Goal: Download file/media

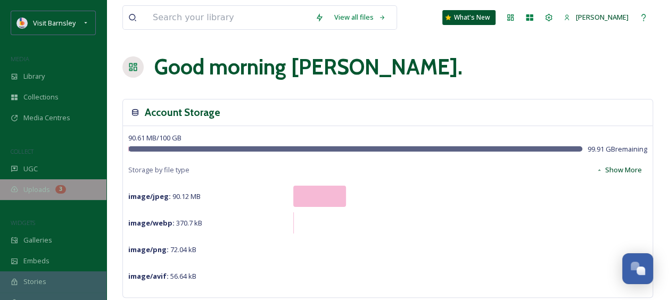
click at [43, 180] on div "Uploads 3" at bounding box center [53, 189] width 106 height 21
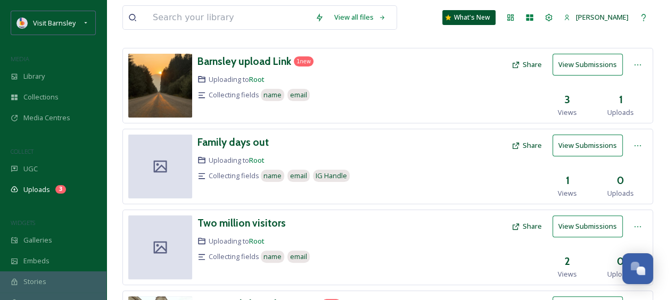
scroll to position [147, 0]
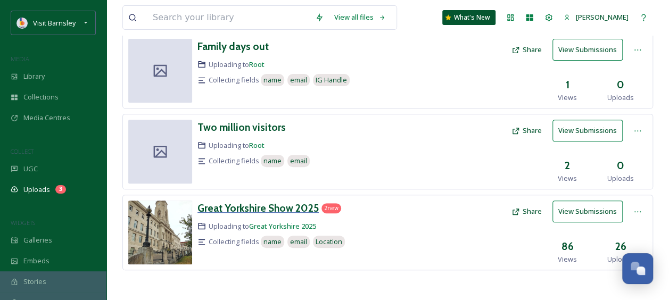
click at [246, 206] on h3 "Great Yorkshire Show 2025" at bounding box center [258, 208] width 121 height 13
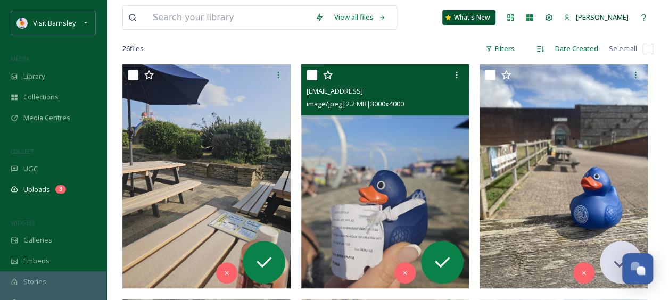
scroll to position [160, 0]
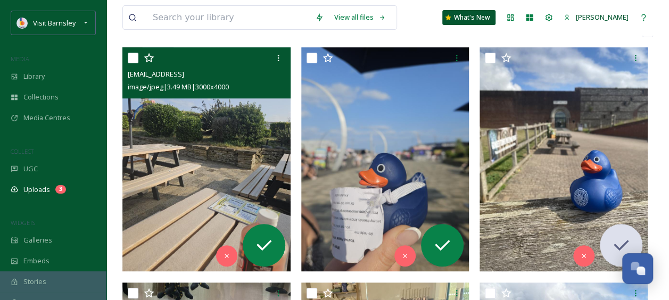
click at [178, 107] on img at bounding box center [206, 159] width 168 height 224
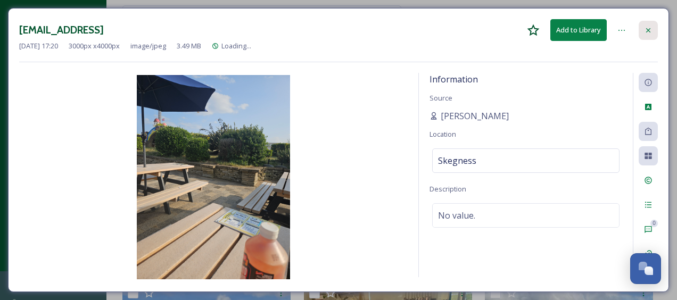
click at [651, 33] on icon at bounding box center [648, 30] width 9 height 9
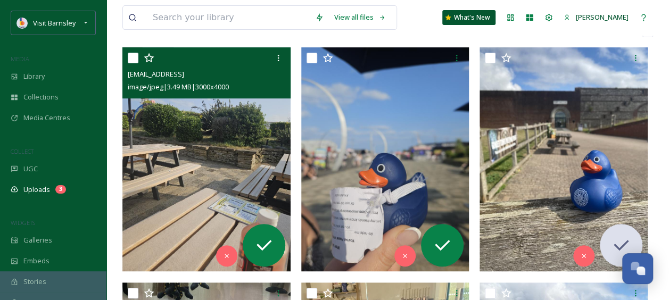
click at [220, 147] on img at bounding box center [206, 159] width 168 height 224
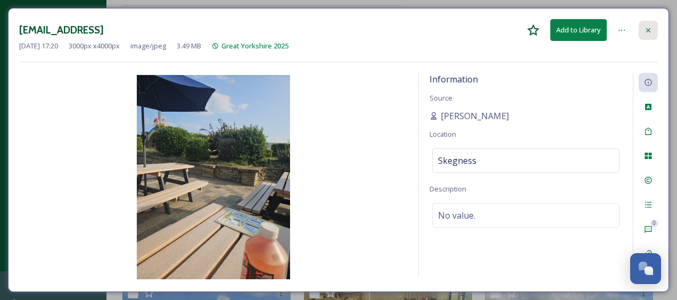
click at [648, 28] on icon at bounding box center [648, 30] width 9 height 9
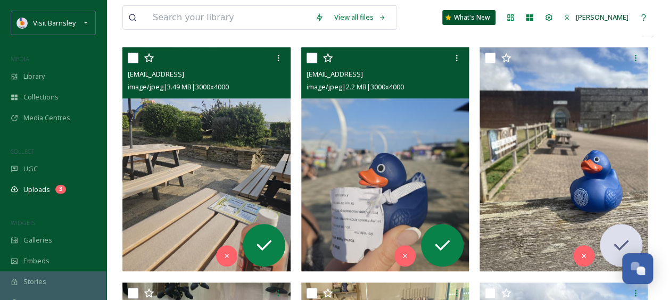
click at [381, 138] on img at bounding box center [385, 159] width 168 height 224
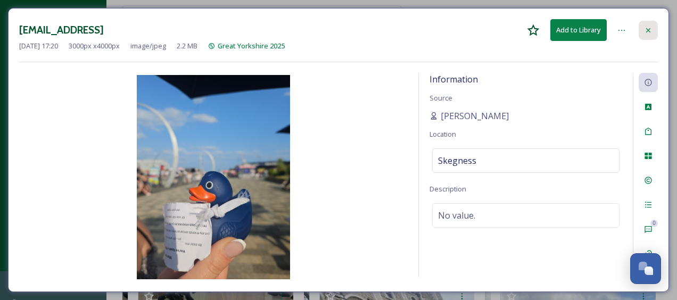
click at [645, 29] on icon at bounding box center [648, 30] width 9 height 9
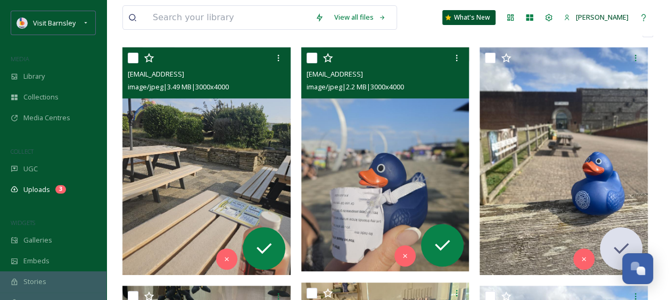
click at [131, 56] on input "checkbox" at bounding box center [133, 58] width 11 height 11
checkbox input "true"
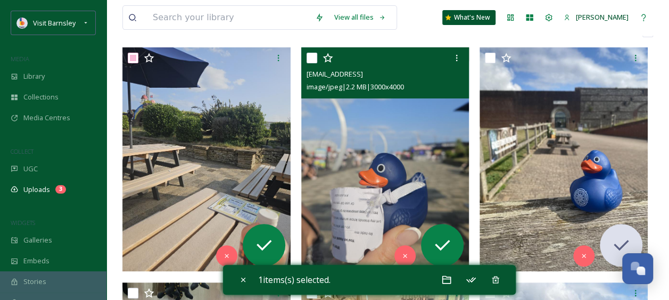
click at [313, 59] on input "checkbox" at bounding box center [312, 58] width 11 height 11
checkbox input "true"
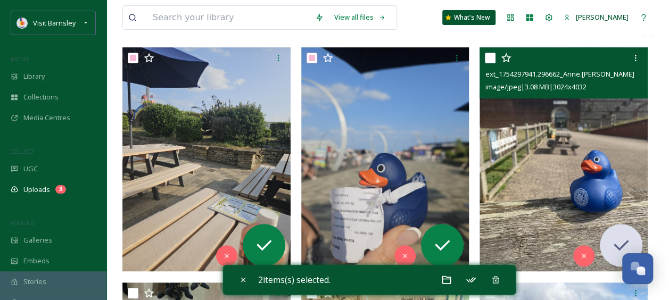
click at [494, 54] on input "checkbox" at bounding box center [490, 58] width 11 height 11
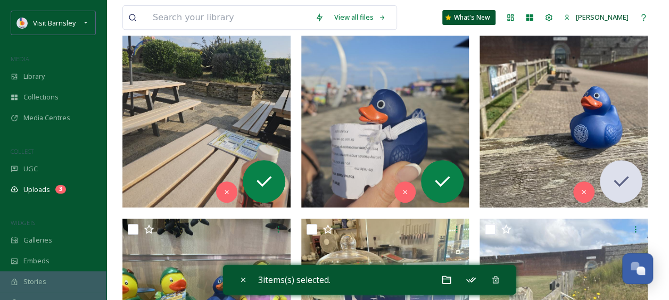
scroll to position [160, 0]
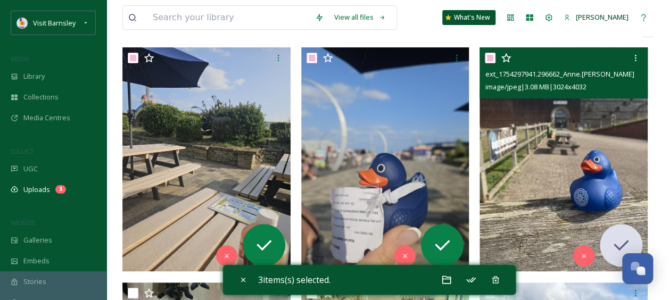
click at [493, 58] on input "checkbox" at bounding box center [490, 58] width 11 height 11
checkbox input "false"
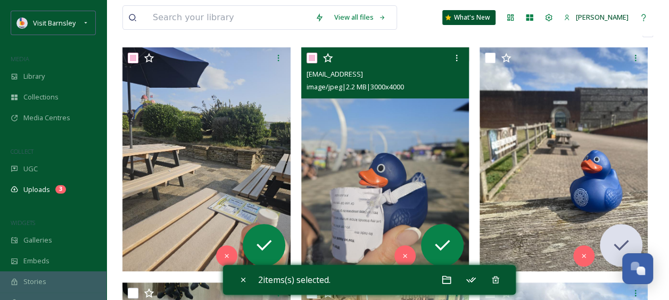
click at [312, 56] on input "checkbox" at bounding box center [312, 58] width 11 height 11
checkbox input "false"
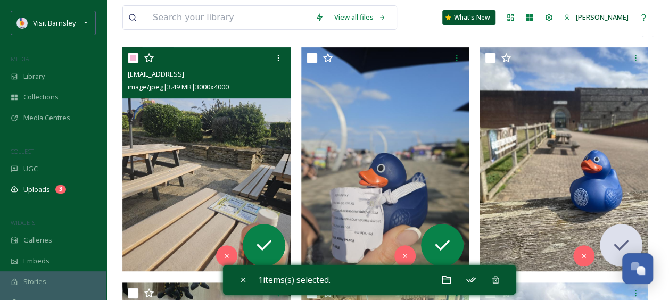
click at [134, 59] on input "checkbox" at bounding box center [133, 58] width 11 height 11
checkbox input "false"
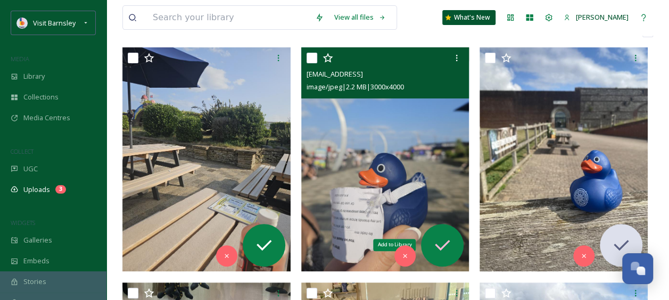
click at [441, 245] on icon at bounding box center [442, 245] width 21 height 21
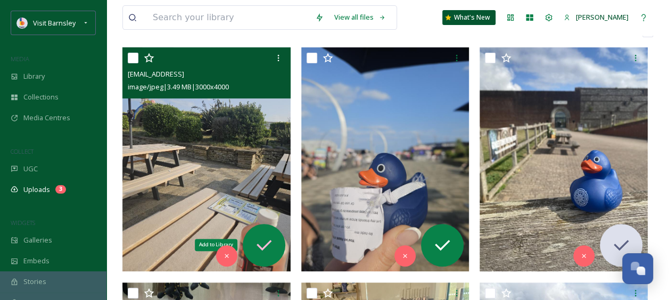
click at [254, 235] on icon at bounding box center [263, 245] width 21 height 21
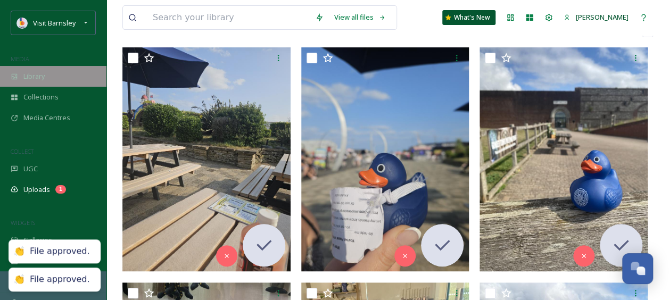
click at [32, 70] on div "Library" at bounding box center [53, 76] width 106 height 21
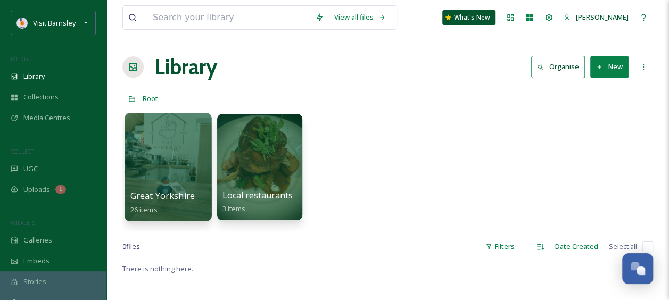
click at [161, 148] on div at bounding box center [168, 167] width 87 height 109
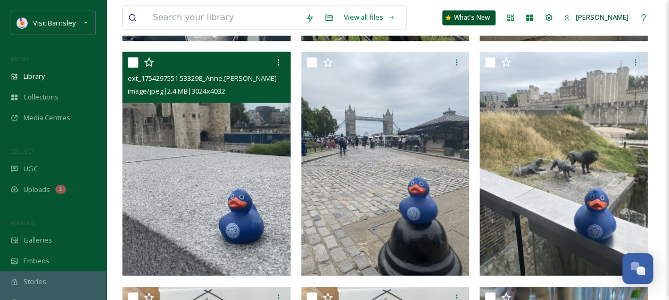
scroll to position [798, 0]
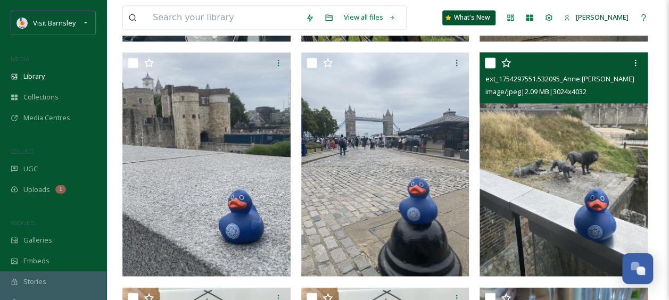
click at [490, 64] on input "checkbox" at bounding box center [490, 63] width 11 height 11
checkbox input "true"
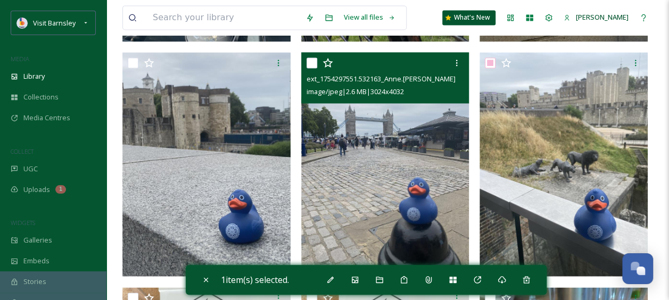
click at [311, 58] on input "checkbox" at bounding box center [312, 63] width 11 height 11
checkbox input "true"
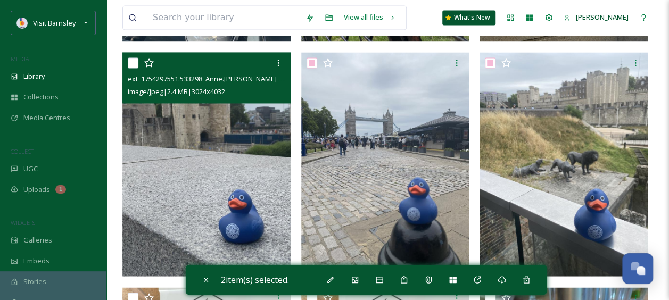
click at [135, 63] on input "checkbox" at bounding box center [133, 63] width 11 height 11
checkbox input "true"
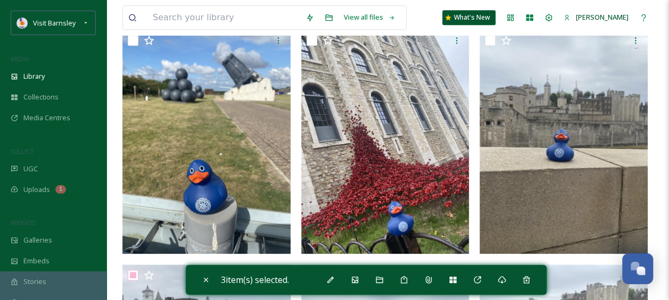
scroll to position [585, 0]
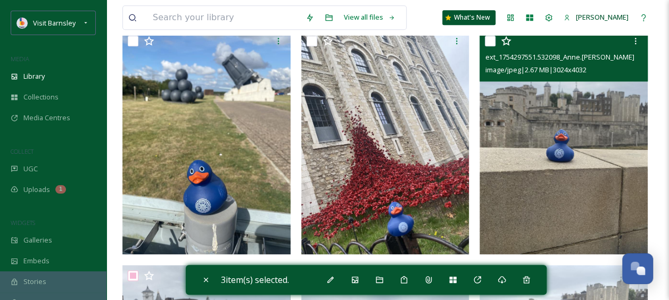
click at [494, 43] on input "checkbox" at bounding box center [490, 41] width 11 height 11
checkbox input "true"
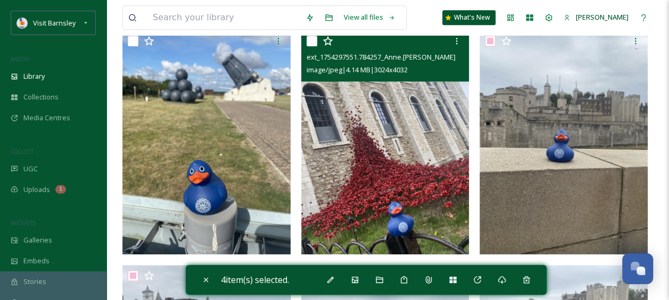
click at [313, 41] on input "checkbox" at bounding box center [312, 41] width 11 height 11
checkbox input "true"
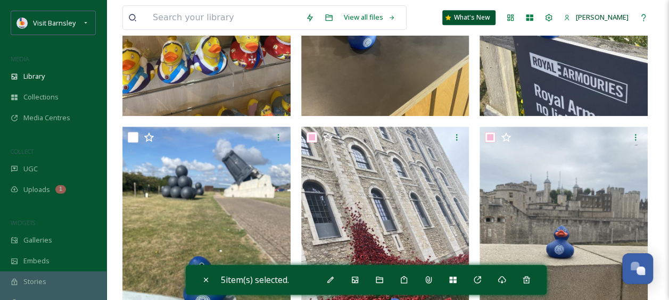
scroll to position [479, 0]
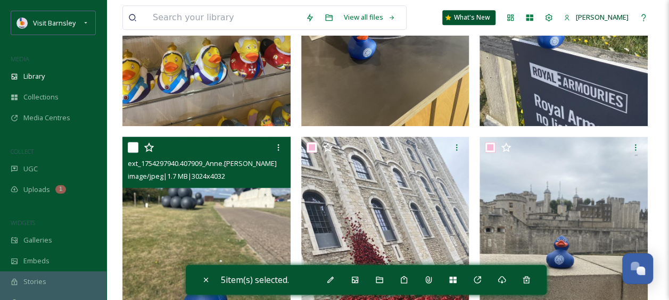
click at [128, 143] on input "checkbox" at bounding box center [133, 147] width 11 height 11
checkbox input "true"
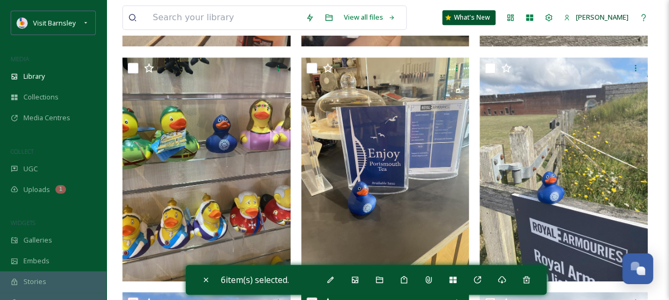
scroll to position [319, 0]
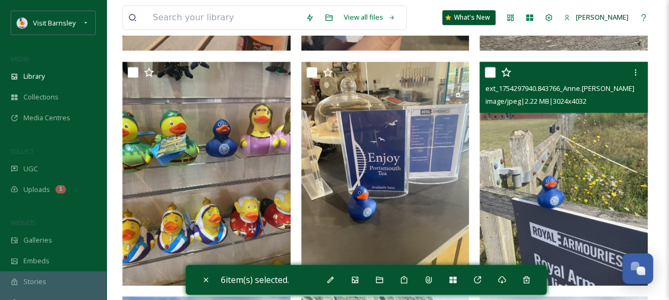
click at [494, 77] on div at bounding box center [565, 72] width 160 height 19
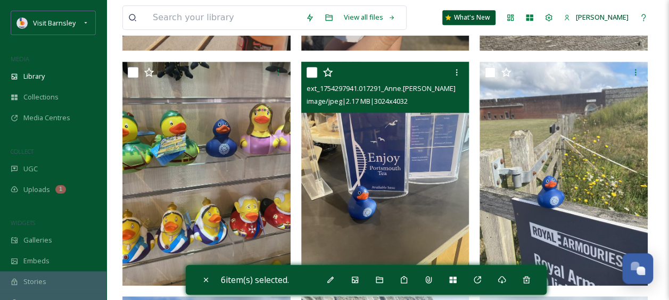
click at [309, 71] on input "checkbox" at bounding box center [312, 72] width 11 height 11
checkbox input "true"
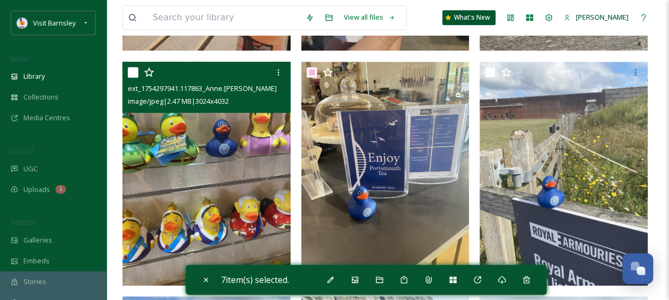
click at [131, 72] on input "checkbox" at bounding box center [133, 72] width 11 height 11
checkbox input "true"
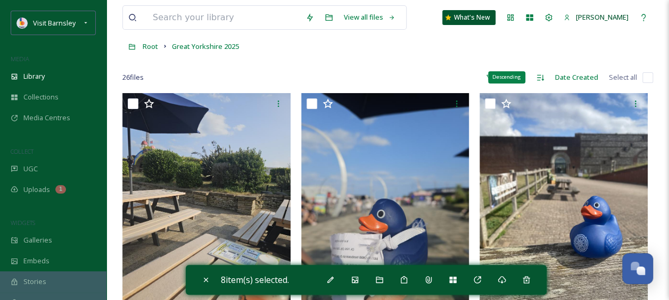
scroll to position [0, 0]
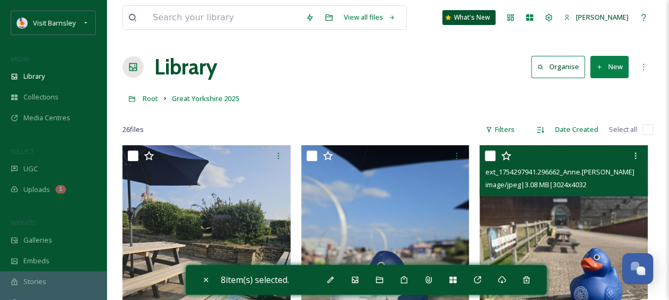
click at [486, 158] on input "checkbox" at bounding box center [490, 156] width 11 height 11
checkbox input "true"
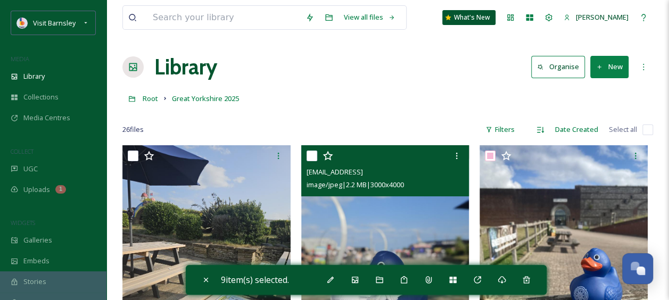
click at [310, 149] on div at bounding box center [387, 155] width 160 height 19
click at [310, 155] on input "checkbox" at bounding box center [312, 156] width 11 height 11
checkbox input "true"
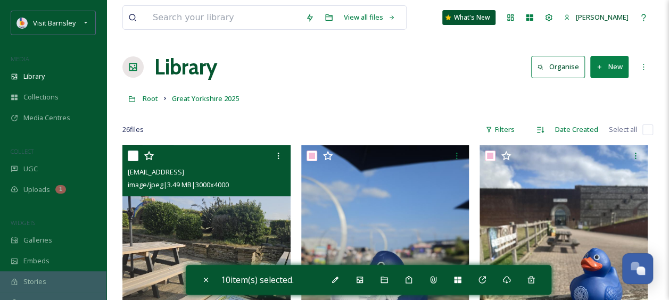
click at [128, 158] on input "checkbox" at bounding box center [133, 156] width 11 height 11
checkbox input "true"
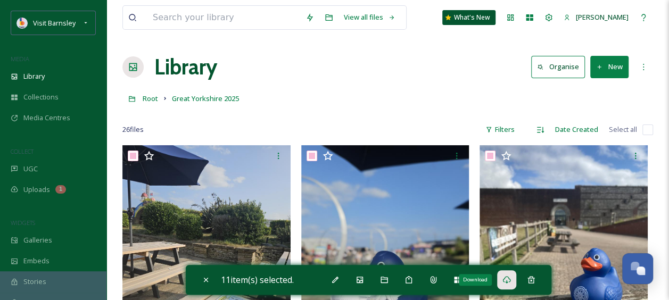
click at [516, 276] on div "Download" at bounding box center [506, 279] width 19 height 19
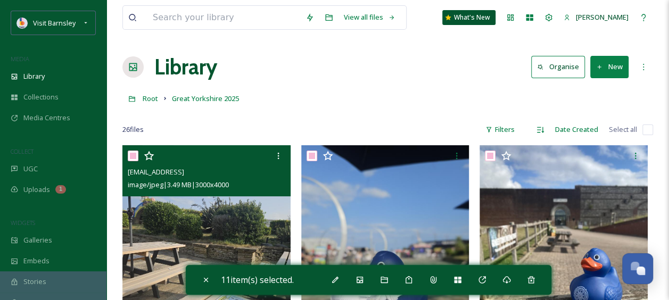
click at [221, 218] on img at bounding box center [206, 257] width 168 height 224
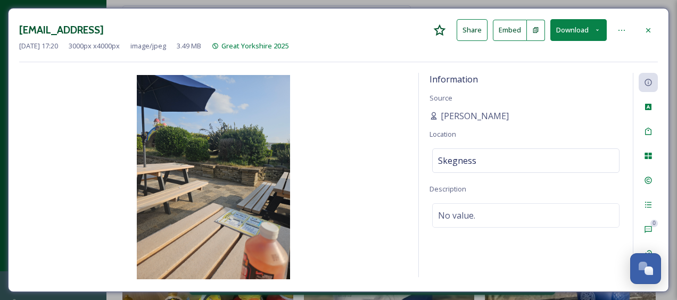
click at [651, 27] on icon at bounding box center [648, 30] width 9 height 9
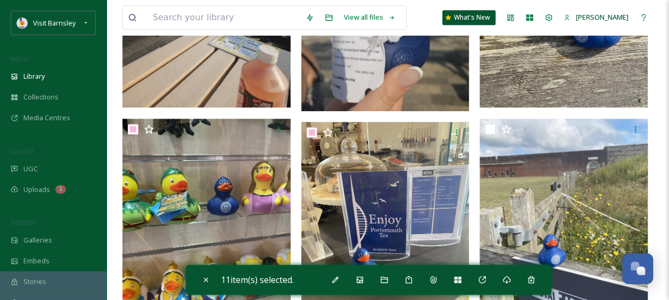
scroll to position [319, 0]
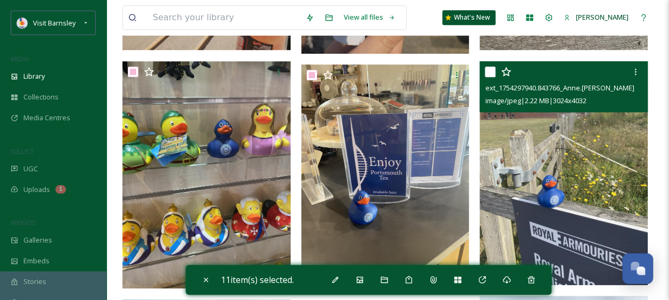
click at [555, 150] on img at bounding box center [564, 173] width 168 height 224
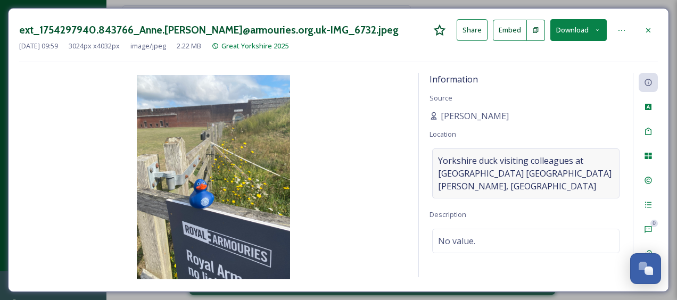
click at [566, 171] on span "Yorkshire duck visiting colleagues at [GEOGRAPHIC_DATA] [GEOGRAPHIC_DATA][PERSO…" at bounding box center [526, 173] width 176 height 38
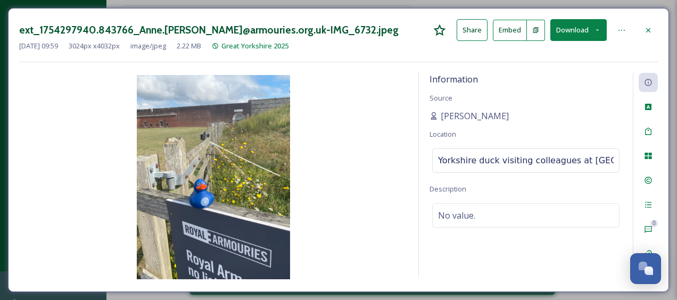
click at [566, 171] on input "Yorkshire duck visiting colleagues at [GEOGRAPHIC_DATA] [GEOGRAPHIC_DATA][PERSO…" at bounding box center [526, 160] width 186 height 23
click at [592, 159] on input "Yorkshire duck visiting colleagues at [GEOGRAPHIC_DATA] [GEOGRAPHIC_DATA][PERSO…" at bounding box center [526, 160] width 186 height 23
click at [650, 33] on icon at bounding box center [648, 30] width 9 height 9
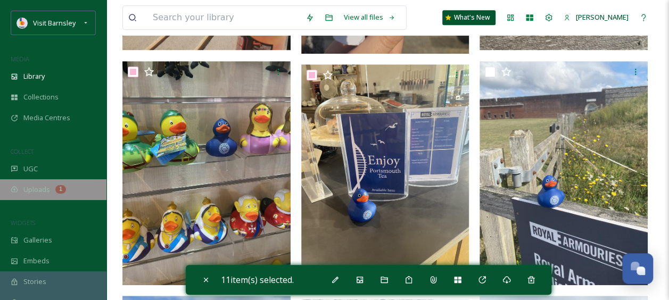
click at [39, 183] on div "Uploads 1" at bounding box center [53, 189] width 106 height 21
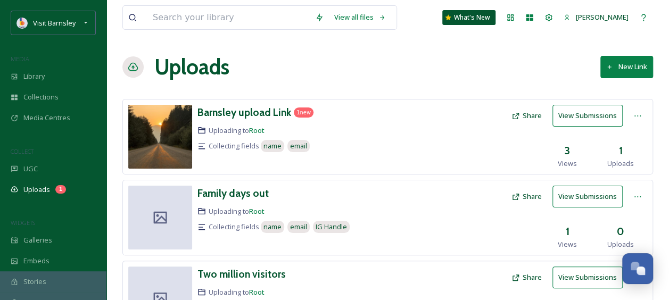
scroll to position [147, 0]
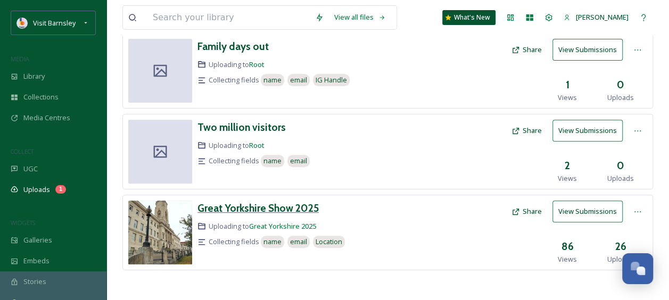
click at [226, 212] on h3 "Great Yorkshire Show 2025" at bounding box center [258, 208] width 121 height 13
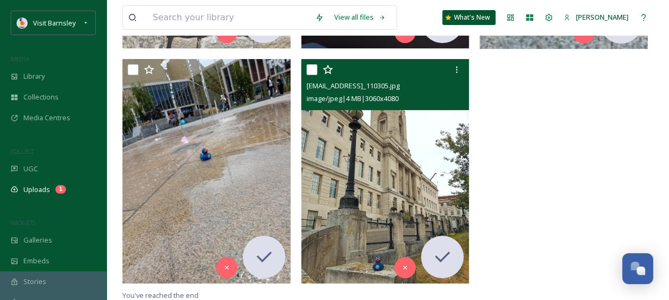
scroll to position [2028, 0]
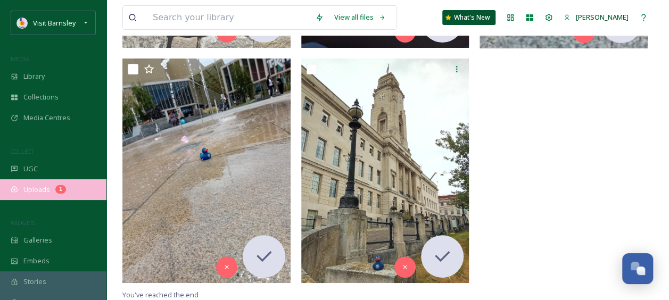
click at [39, 192] on span "Uploads" at bounding box center [36, 190] width 27 height 10
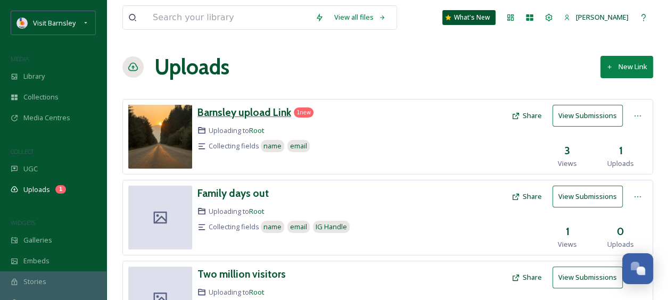
click at [271, 117] on h3 "Barnsley upload Link" at bounding box center [245, 112] width 94 height 13
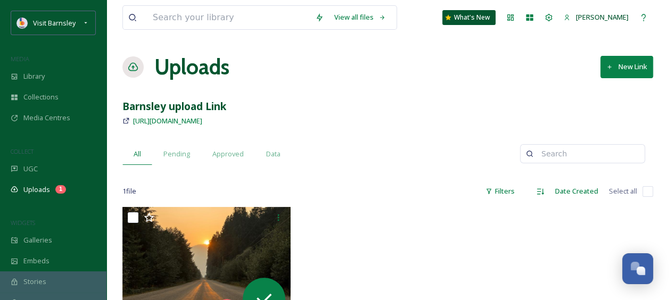
scroll to position [43, 0]
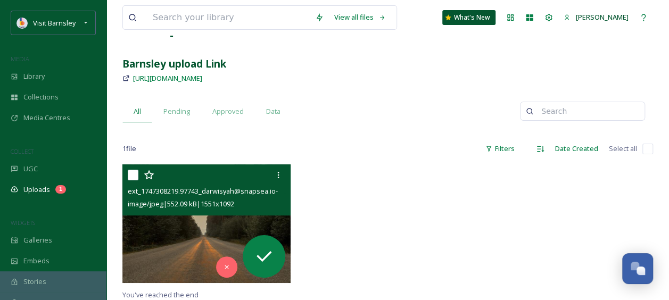
click at [207, 221] on img at bounding box center [206, 224] width 168 height 119
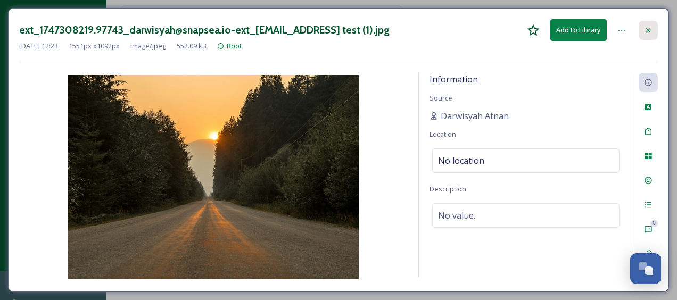
click at [650, 28] on icon at bounding box center [648, 30] width 4 height 4
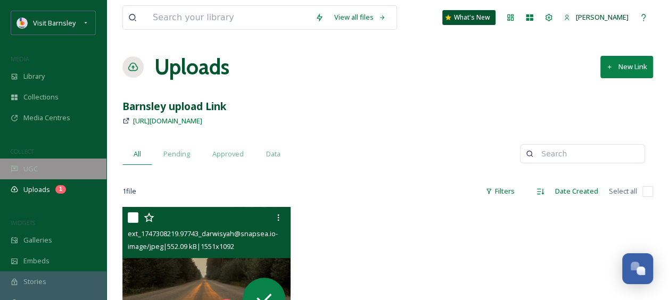
click at [40, 165] on div "UGC" at bounding box center [53, 169] width 106 height 21
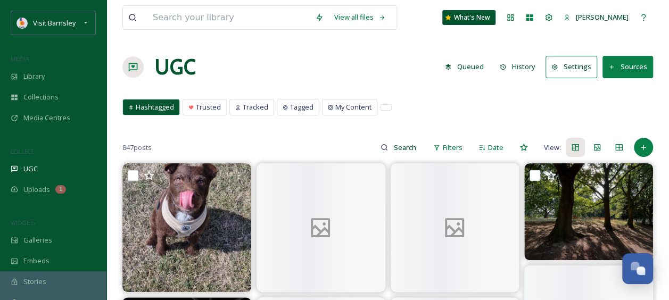
scroll to position [106, 0]
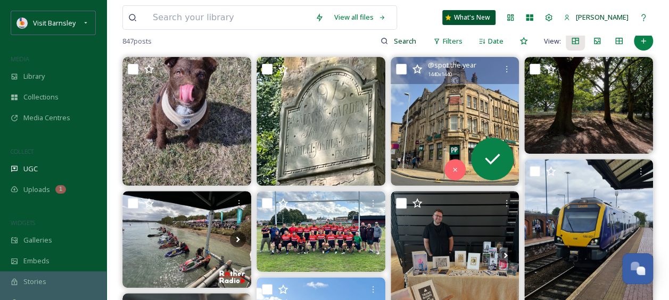
click at [428, 113] on img at bounding box center [455, 121] width 129 height 129
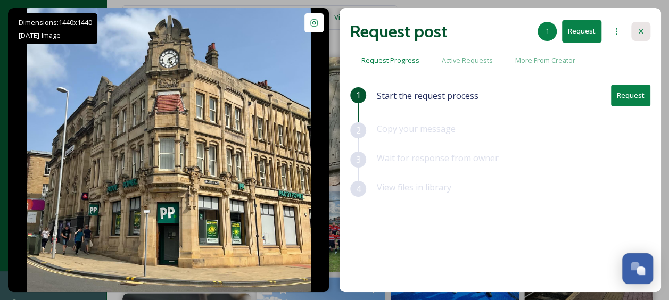
click at [635, 27] on div at bounding box center [640, 31] width 19 height 19
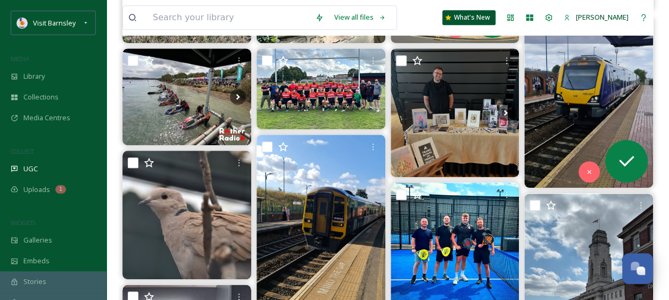
scroll to position [266, 0]
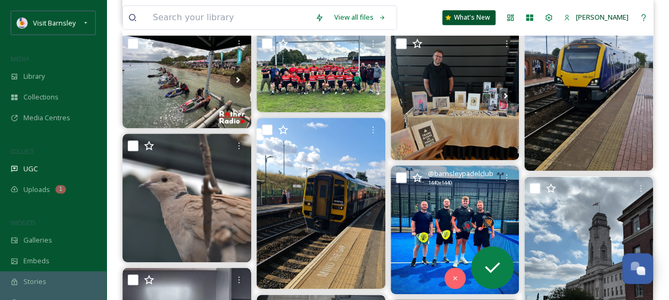
click at [451, 212] on img at bounding box center [455, 230] width 129 height 129
